Goal: Task Accomplishment & Management: Manage account settings

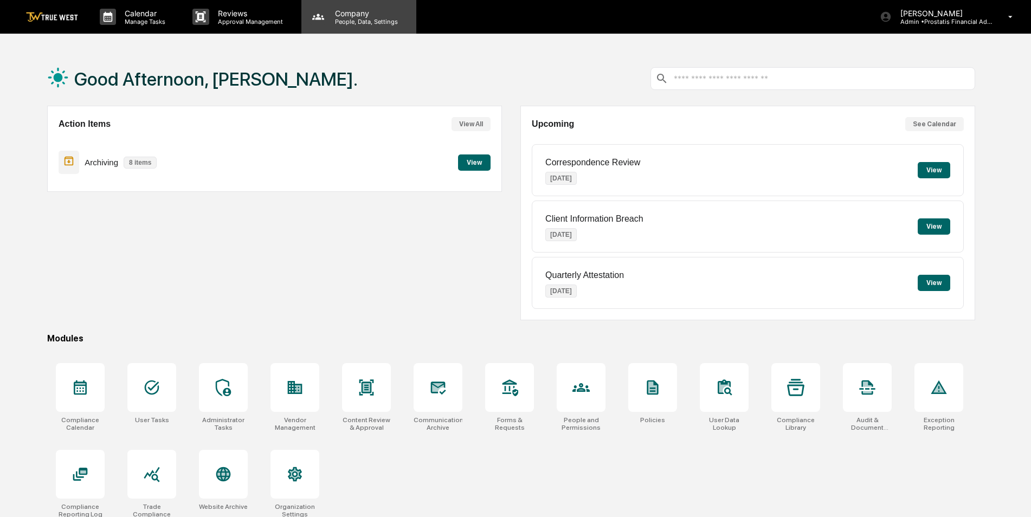
click at [344, 19] on p "People, Data, Settings" at bounding box center [364, 22] width 77 height 8
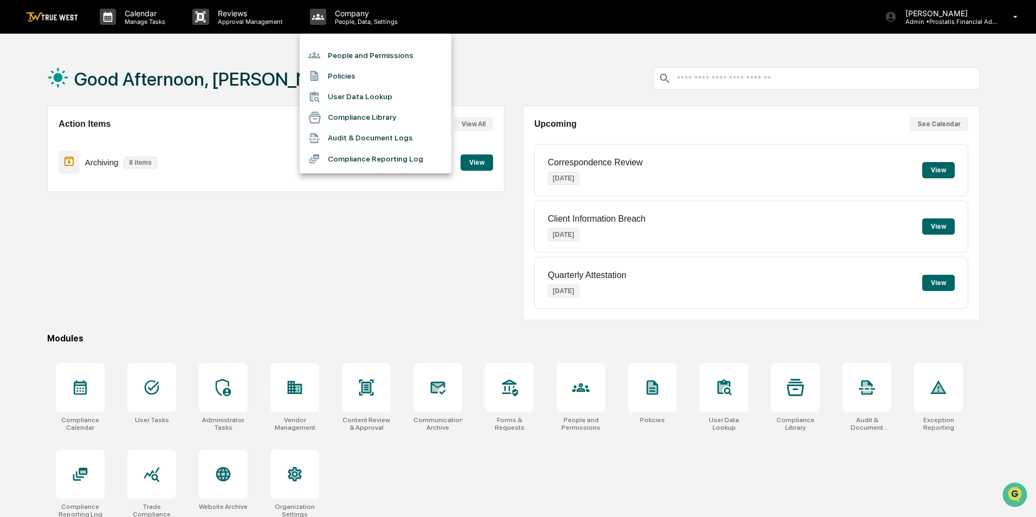
click at [348, 59] on li "People and Permissions" at bounding box center [376, 55] width 152 height 21
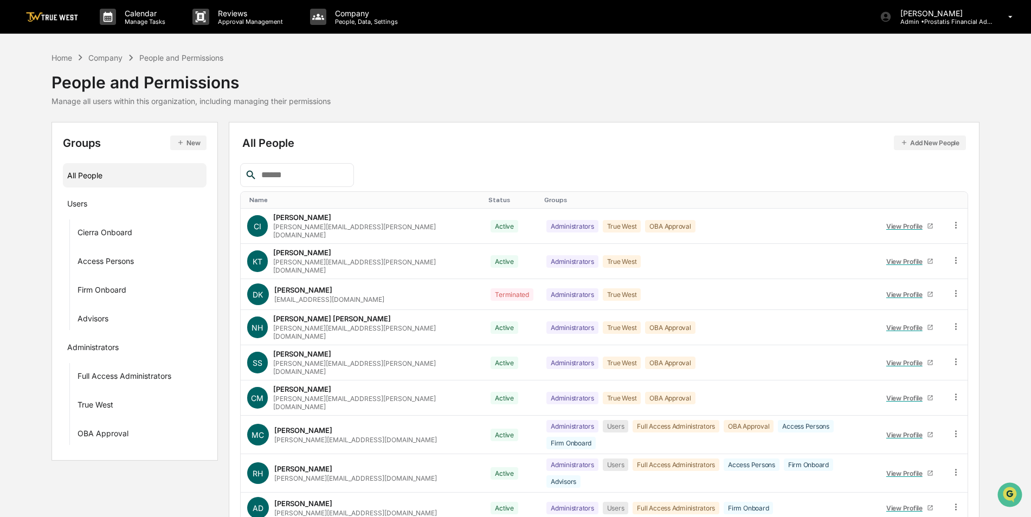
click at [310, 176] on input "text" at bounding box center [303, 175] width 92 height 14
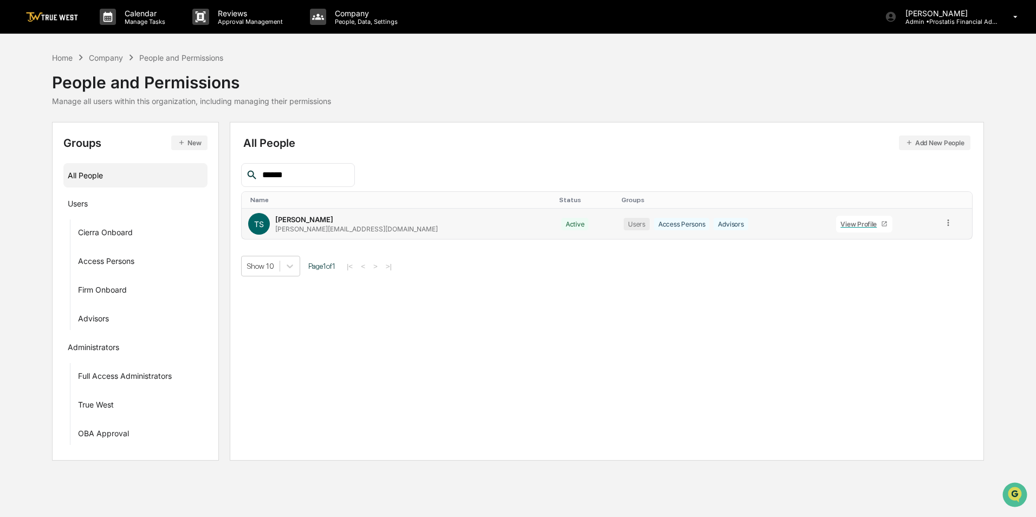
type input "******"
click at [881, 225] on icon at bounding box center [884, 224] width 7 height 7
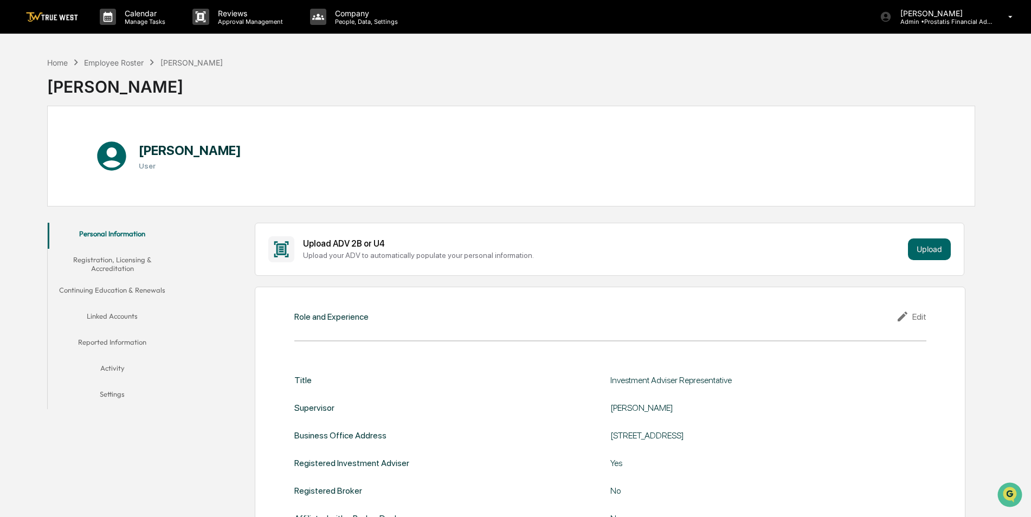
click at [112, 397] on button "Settings" at bounding box center [113, 396] width 130 height 26
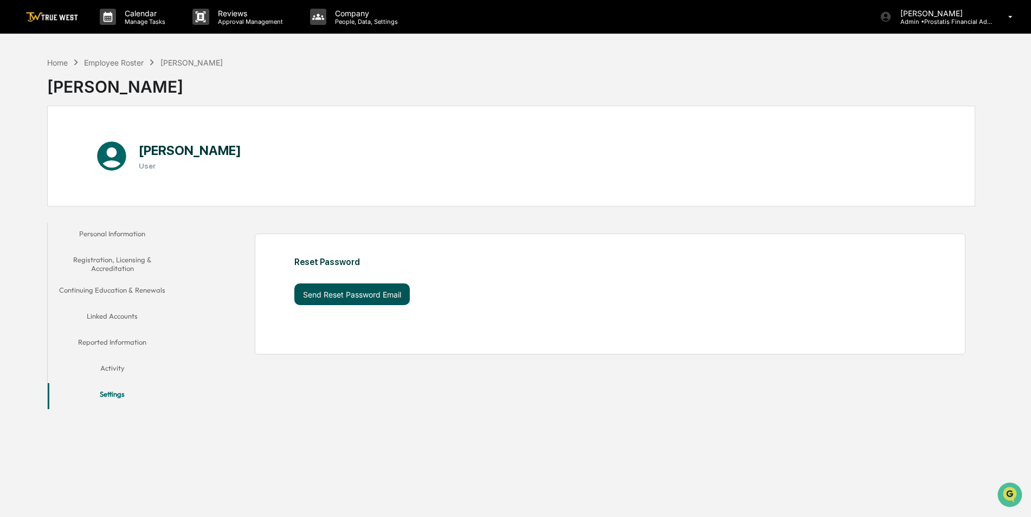
click at [362, 293] on button "Send Reset Password Email" at bounding box center [351, 295] width 115 height 22
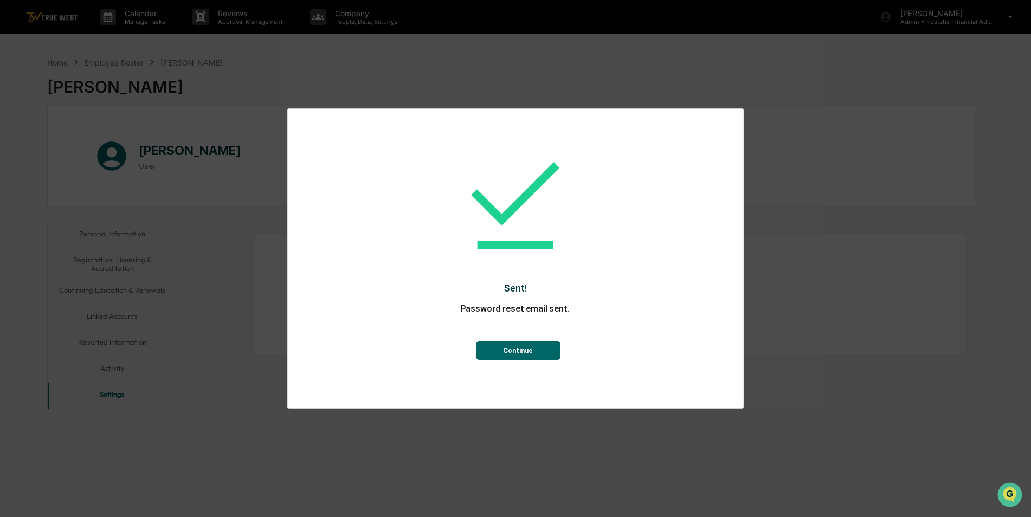
click at [503, 353] on button "Continue" at bounding box center [518, 351] width 84 height 18
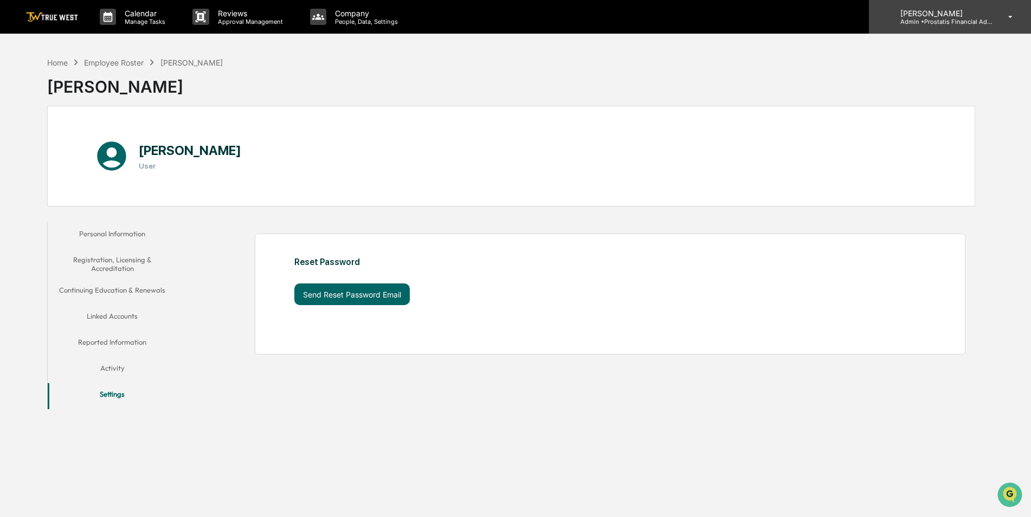
click at [921, 24] on p "Admin • Prostatis Financial Advisors" at bounding box center [942, 22] width 101 height 8
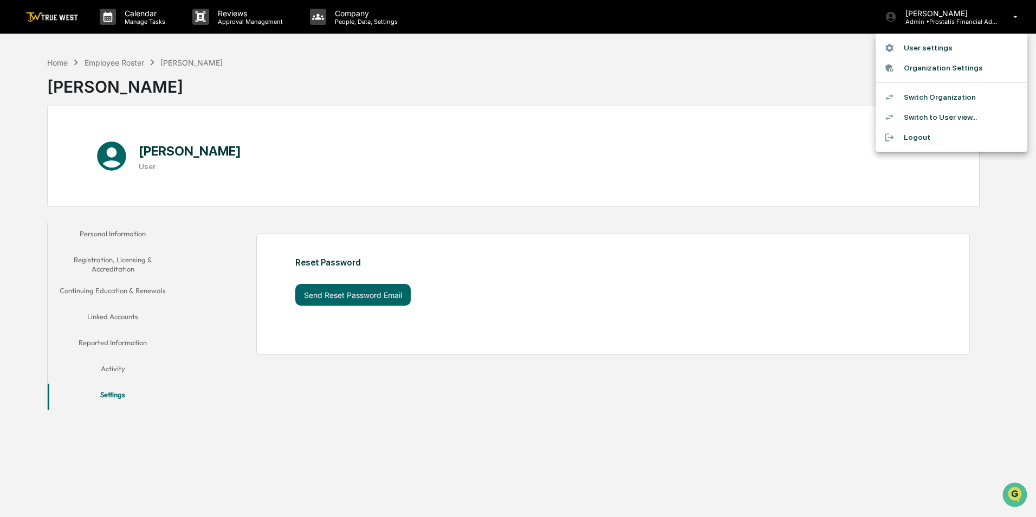
click at [918, 94] on li "Switch Organization" at bounding box center [952, 97] width 152 height 20
